Goal: Find specific page/section: Find specific page/section

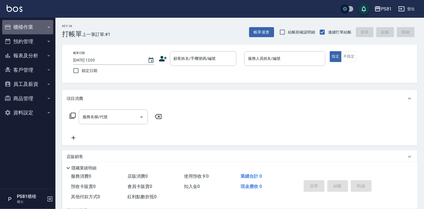
click at [27, 26] on button "櫃檯作業" at bounding box center [27, 27] width 51 height 14
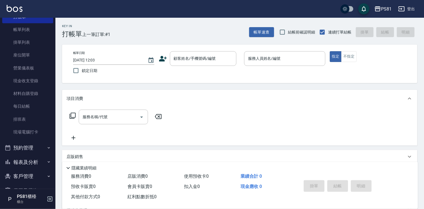
scroll to position [55, 0]
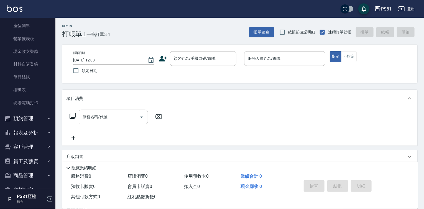
click at [28, 134] on button "報表及分析" at bounding box center [27, 133] width 51 height 14
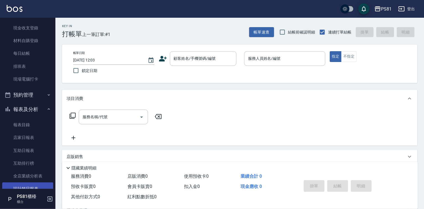
scroll to position [111, 0]
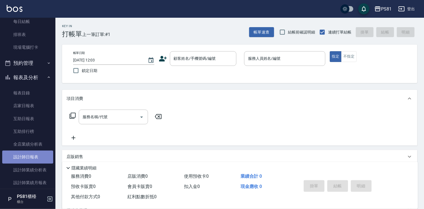
click at [35, 160] on link "設計師日報表" at bounding box center [27, 157] width 51 height 13
